Goal: Task Accomplishment & Management: Complete application form

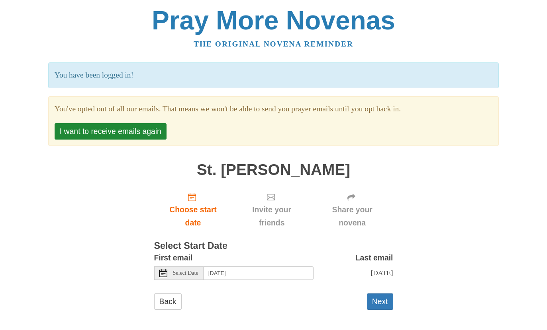
click at [384, 300] on button "Next" at bounding box center [380, 302] width 26 height 16
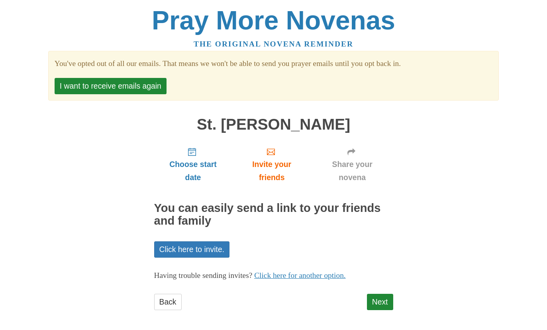
click at [385, 301] on link "Next" at bounding box center [380, 302] width 26 height 16
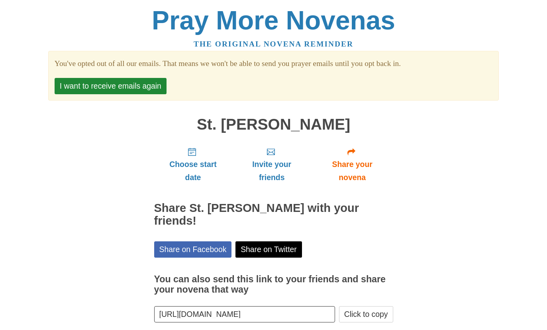
scroll to position [23, 0]
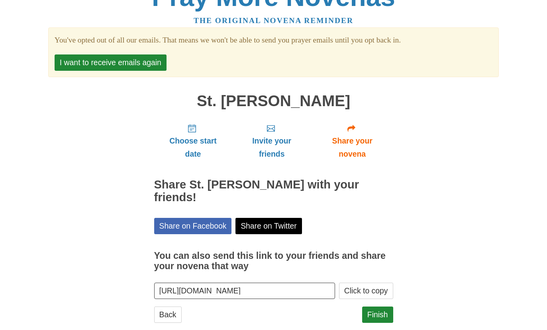
click at [123, 57] on button "I want to receive emails again" at bounding box center [111, 63] width 112 height 16
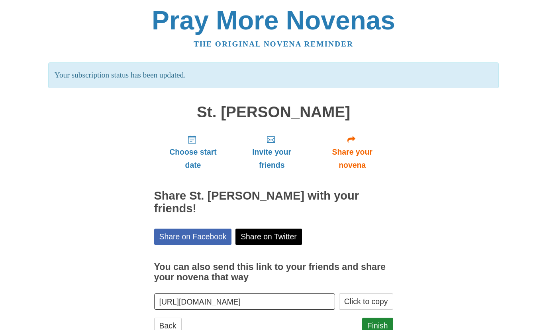
scroll to position [11, 0]
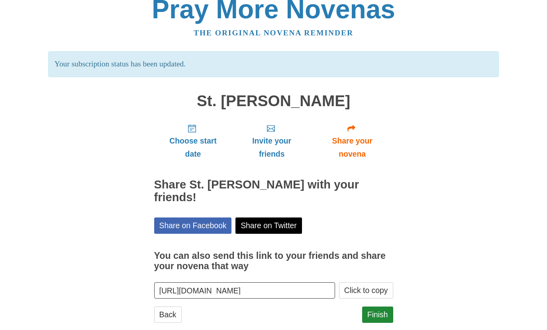
click at [389, 307] on link "Finish" at bounding box center [377, 315] width 31 height 16
